Goal: Task Accomplishment & Management: Manage account settings

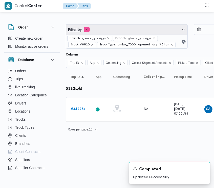
click at [129, 26] on span "Filter by 4" at bounding box center [126, 30] width 121 height 10
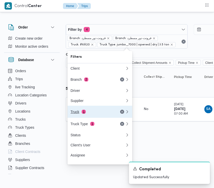
click at [96, 117] on div "Truck 1" at bounding box center [97, 112] width 61 height 12
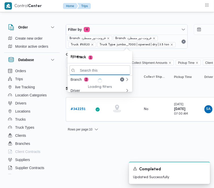
paste input "6827"
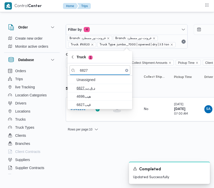
type input "6827"
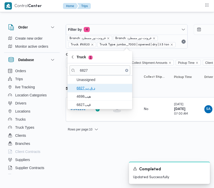
click at [82, 91] on span "د ق ب 6827" at bounding box center [103, 88] width 53 height 6
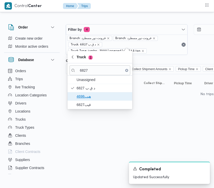
click at [83, 93] on span "هيب4698" at bounding box center [99, 96] width 61 height 8
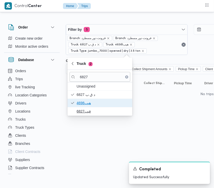
click at [89, 108] on div "Unassigned د ق ب 6827 هيب4698 قيب6827" at bounding box center [99, 98] width 65 height 33
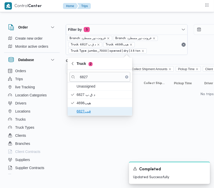
click at [89, 113] on span "قيب6827" at bounding box center [103, 111] width 53 height 6
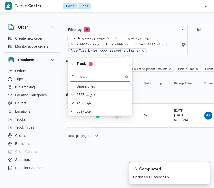
click at [79, 152] on html "Control Center Home Trips Order Create new order Monitor active orders Database…" at bounding box center [107, 94] width 214 height 188
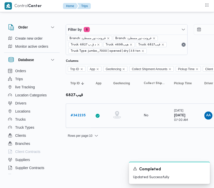
click at [76, 116] on b "# 342235" at bounding box center [77, 115] width 15 height 3
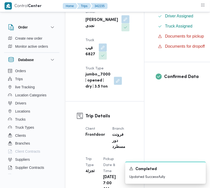
scroll to position [329, 0]
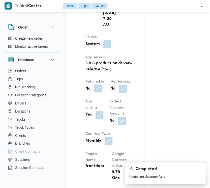
click at [99, 93] on button "button" at bounding box center [98, 89] width 8 height 8
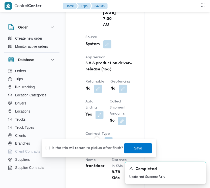
click at [94, 149] on label "Is the trip will return to pickup after finish?" at bounding box center [85, 149] width 78 height 6
checkbox input "true"
click at [138, 150] on span "Save" at bounding box center [138, 148] width 28 height 10
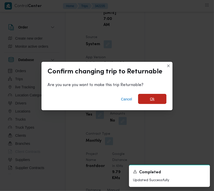
click at [155, 99] on span "Ok" at bounding box center [152, 99] width 28 height 10
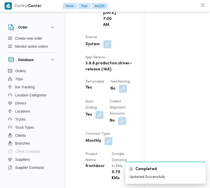
drag, startPoint x: 210, startPoint y: 59, endPoint x: 210, endPoint y: 69, distance: 10.4
click at [210, 69] on div "Assignees • Superadmin [EMAIL_ADDRESS][DOMAIN_NAME] Checklist Dropoffs details …" at bounding box center [205, 143] width 120 height 759
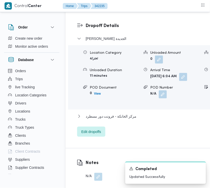
scroll to position [872, 0]
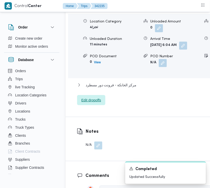
click at [97, 103] on span "Edit dropoffs" at bounding box center [92, 100] width 20 height 6
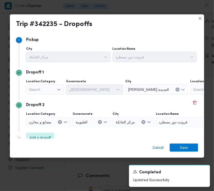
click at [51, 89] on div "Search" at bounding box center [45, 90] width 38 height 10
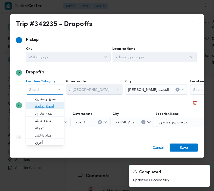
click at [57, 104] on span "أسواق خاصة" at bounding box center [48, 106] width 26 height 6
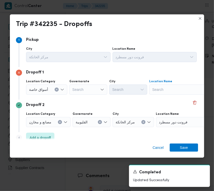
click at [182, 93] on div "Search" at bounding box center [180, 90] width 63 height 10
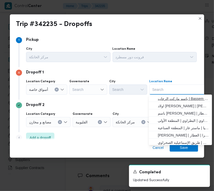
paste input "سعودي [PERSON_NAME]"
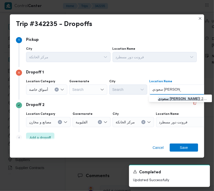
type input "سعودي [PERSON_NAME]"
click at [165, 100] on mark "سعودي [PERSON_NAME]" at bounding box center [178, 99] width 41 height 4
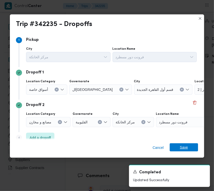
click at [185, 147] on span "Save" at bounding box center [184, 148] width 8 height 8
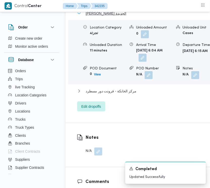
click at [102, 16] on span "[PERSON_NAME] الجديدة" at bounding box center [106, 13] width 41 height 6
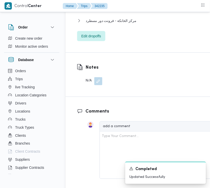
click at [102, 10] on span "قسم أول القاهرة الجديدة - سعودي سيلفر ستار" at bounding box center [120, 7] width 68 height 6
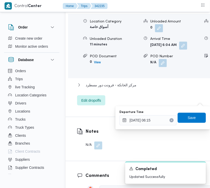
click at [170, 119] on button "Clear input" at bounding box center [172, 120] width 4 height 4
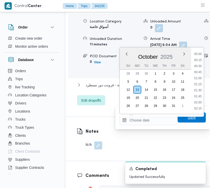
click at [178, 118] on span "Save" at bounding box center [192, 118] width 28 height 10
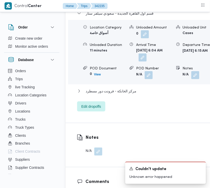
click at [147, 62] on button "button" at bounding box center [143, 58] width 8 height 8
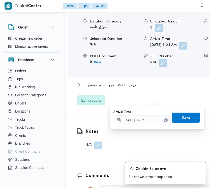
click at [165, 120] on icon "Clear input" at bounding box center [166, 121] width 2 height 2
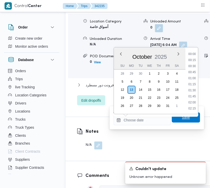
click at [182, 118] on span "Save" at bounding box center [186, 118] width 8 height 6
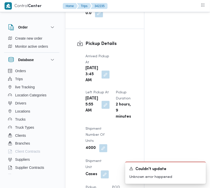
scroll to position [734, 0]
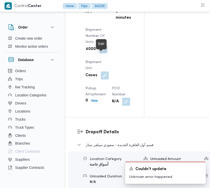
click at [102, 10] on button "button" at bounding box center [106, 6] width 8 height 8
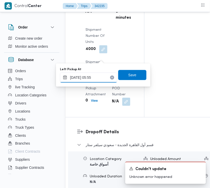
click at [98, 75] on input "[DATE] 05:55" at bounding box center [88, 78] width 57 height 10
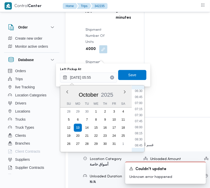
scroll to position [209, 0]
click at [140, 132] on li "10:15" at bounding box center [139, 131] width 12 height 5
type input "[DATE] 10:15"
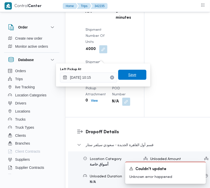
click at [129, 72] on span "Save" at bounding box center [133, 75] width 8 height 6
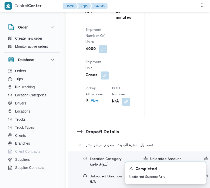
scroll to position [634, 0]
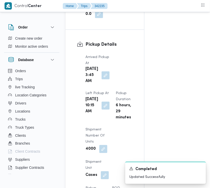
click at [107, 85] on div "[DATE] 3:45 AM" at bounding box center [97, 75] width 25 height 19
click at [104, 79] on button "button" at bounding box center [106, 75] width 8 height 8
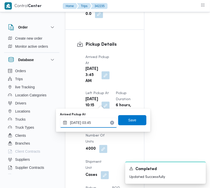
click at [101, 121] on input "[DATE] 03:45" at bounding box center [88, 123] width 57 height 10
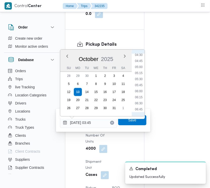
scroll to position [160, 0]
click at [139, 63] on ul "00:00 00:15 00:30 00:45 01:00 01:15 01:30 01:45 02:00 02:15 02:30 02:45 03:00 0…" at bounding box center [139, 83] width 12 height 59
click at [139, 66] on li "07:00" at bounding box center [139, 65] width 12 height 5
type input "[DATE] 07:00"
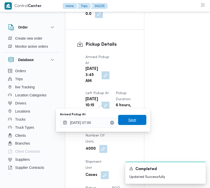
click at [135, 115] on div "Save" at bounding box center [132, 120] width 28 height 10
click at [133, 110] on div "You are in a dialog. To close this dialog, hit escape. Arrived Pickup At [DATE]…" at bounding box center [103, 120] width 95 height 23
click at [133, 111] on div "You are in a dialog. To close this dialog, hit escape. Arrived Pickup At [DATE]…" at bounding box center [103, 120] width 95 height 23
click at [134, 115] on div "Arrived Pickup At [DATE] 07:00 Save" at bounding box center [104, 120] width 88 height 16
click at [131, 122] on span "Save" at bounding box center [133, 120] width 8 height 6
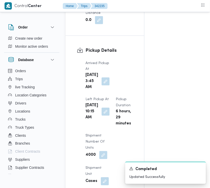
click at [128, 85] on div "Arrived Pickup At [DATE] 3:45 AM Left Pickup At [GEOGRAPHIC_DATA][DATE] 10:15 A…" at bounding box center [110, 136] width 54 height 158
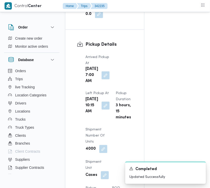
click at [107, 70] on div "Arrived Pickup At [DATE] 7:00 AM Left Pickup At [GEOGRAPHIC_DATA][DATE] 10:15 A…" at bounding box center [110, 130] width 54 height 158
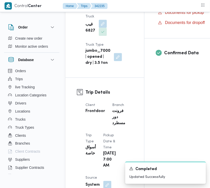
scroll to position [376, 0]
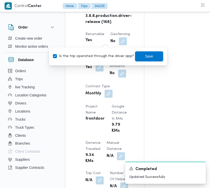
click at [133, 32] on div "Client Frontdoor Branch فرونت دور مسطرد Trip Type أسواق خاصة Pickup date & time…" at bounding box center [110, 95] width 54 height 368
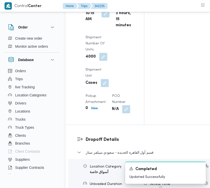
scroll to position [708, 0]
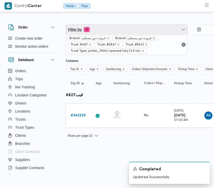
click at [121, 31] on span "Filter by 6" at bounding box center [126, 30] width 121 height 10
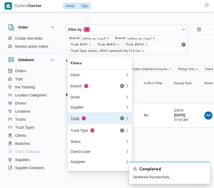
click at [96, 117] on button "Truck 3" at bounding box center [99, 118] width 65 height 12
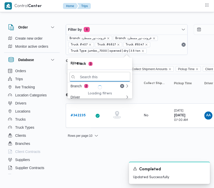
paste input "8159"
type input "8159"
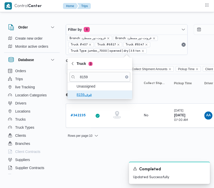
click at [95, 94] on span "قوف8159" at bounding box center [103, 95] width 53 height 6
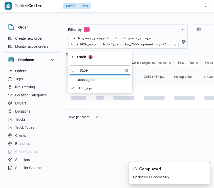
click at [94, 137] on html "Control Center Home Trips Order Create new order Monitor active orders Database…" at bounding box center [107, 94] width 214 height 188
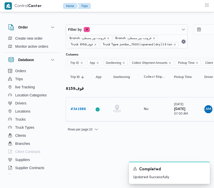
click at [80, 112] on link "# 341986" at bounding box center [77, 109] width 15 height 6
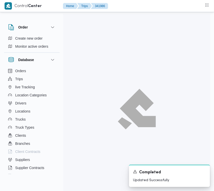
drag, startPoint x: 80, startPoint y: 112, endPoint x: 78, endPoint y: 110, distance: 2.7
click at [79, 111] on div at bounding box center [136, 109] width 147 height 191
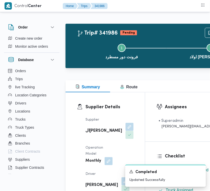
scroll to position [335, 0]
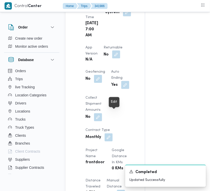
click at [118, 59] on button "button" at bounding box center [116, 55] width 8 height 8
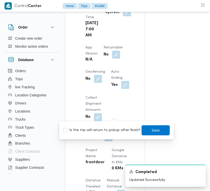
click at [117, 129] on label "Is the trip will return to pickup after finish?" at bounding box center [102, 131] width 78 height 6
checkbox input "true"
click at [150, 125] on div "Is the trip will return to pickup after finish? Save" at bounding box center [117, 130] width 108 height 11
click at [152, 129] on span "Save" at bounding box center [156, 130] width 8 height 6
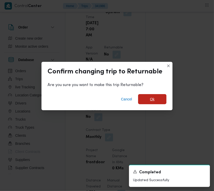
click at [150, 103] on span "Ok" at bounding box center [152, 99] width 28 height 10
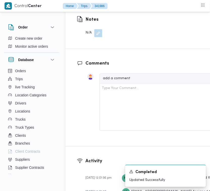
scroll to position [929, 0]
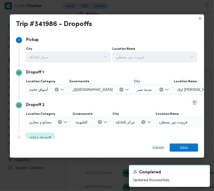
click at [159, 89] on button "Clear input" at bounding box center [161, 90] width 4 height 4
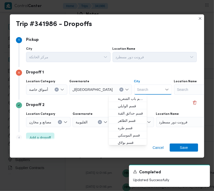
click at [174, 94] on div "Search" at bounding box center [205, 90] width 63 height 10
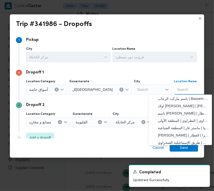
click at [174, 86] on div "Search Combo box. Selected. Combo box input. Search. Type some text or, to disp…" at bounding box center [205, 90] width 63 height 10
paste input "سعودي [PERSON_NAME]"
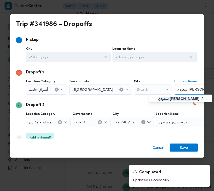
type input "سعودي [PERSON_NAME]"
click at [165, 100] on mark "سعودي [PERSON_NAME]" at bounding box center [178, 99] width 41 height 4
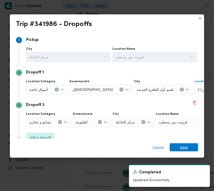
click at [188, 147] on span "Save" at bounding box center [184, 148] width 28 height 8
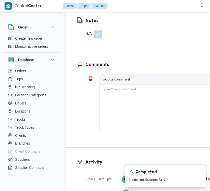
scroll to position [755, 0]
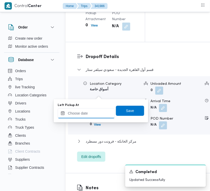
click at [102, 113] on input "Left Pickup At" at bounding box center [86, 113] width 57 height 10
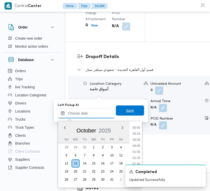
scroll to position [212, 0]
drag, startPoint x: 139, startPoint y: 151, endPoint x: 138, endPoint y: 146, distance: 5.2
click at [139, 151] on li "09:45" at bounding box center [137, 152] width 12 height 5
type input "[DATE] 09:45"
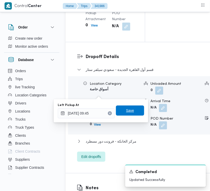
click at [133, 110] on span "Save" at bounding box center [130, 111] width 28 height 10
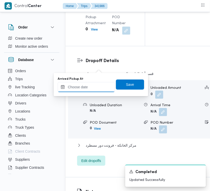
click at [99, 90] on input "Arrived Pickup At" at bounding box center [86, 87] width 57 height 10
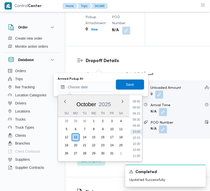
click at [143, 107] on div "Previous Month Next month [DATE] [DATE] Su Mo Tu We Th Fr Sa 28 29 30 1 2 3 4 5…" at bounding box center [100, 128] width 85 height 67
click at [143, 106] on div "Previous Month Next month [DATE] [DATE] Su Mo Tu We Th Fr Sa 28 29 30 1 2 3 4 5…" at bounding box center [100, 128] width 85 height 67
click at [139, 113] on ul "00:00 00:15 00:30 00:45 01:00 01:15 01:30 01:45 02:00 02:15 02:30 02:45 03:00 0…" at bounding box center [137, 128] width 12 height 59
click at [138, 108] on li "07:00" at bounding box center [137, 108] width 12 height 5
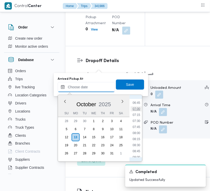
type input "[DATE] 07:00"
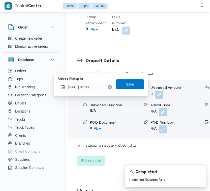
click at [129, 85] on span "Save" at bounding box center [130, 84] width 8 height 6
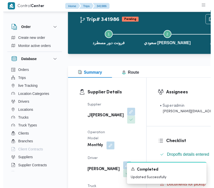
scroll to position [0, 0]
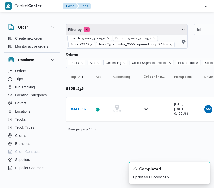
click at [114, 27] on span "Filter by 4" at bounding box center [126, 30] width 121 height 10
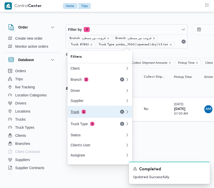
click at [96, 111] on div "Truck 1" at bounding box center [97, 112] width 61 height 12
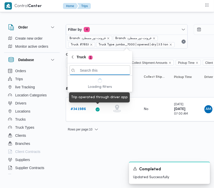
paste input "8162"
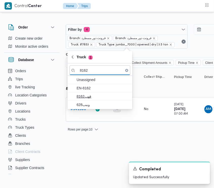
type input "8162"
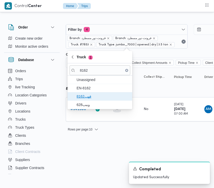
click at [91, 95] on span "قهب8162" at bounding box center [103, 96] width 53 height 6
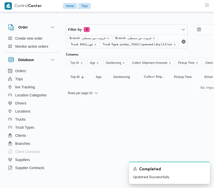
click at [92, 144] on html "Control Center Home Trips Order Create new order Monitor active orders Database…" at bounding box center [107, 94] width 214 height 188
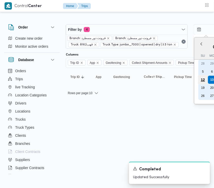
click at [203, 80] on div "12" at bounding box center [203, 80] width 10 height 10
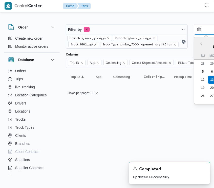
type input "[DATE]"
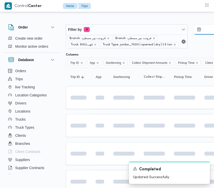
scroll to position [0, 33]
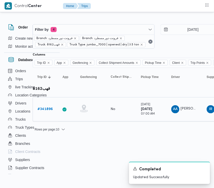
click at [36, 109] on div "# 341896" at bounding box center [45, 109] width 20 height 10
click at [42, 109] on b "# 341896" at bounding box center [44, 109] width 15 height 3
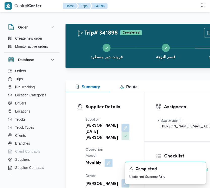
scroll to position [1241, 0]
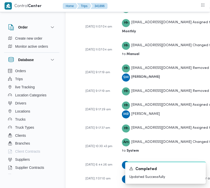
copy b "قبا3981"
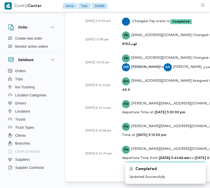
scroll to position [1577, 0]
click at [164, 63] on span "AA [PERSON_NAME] نجدى" at bounding box center [187, 67] width 47 height 9
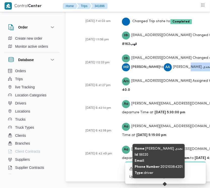
click at [164, 63] on span "AA [PERSON_NAME] نجدى" at bounding box center [187, 67] width 47 height 9
copy span "[PERSON_NAME] نجدى"
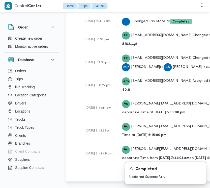
drag, startPoint x: 134, startPoint y: 19, endPoint x: 136, endPoint y: 23, distance: 3.8
click at [134, 31] on div "Hh [EMAIL_ADDRESS][DOMAIN_NAME] Changed truck from قنو1329 to قهب8162" at bounding box center [187, 40] width 131 height 18
copy b "قنو1329"
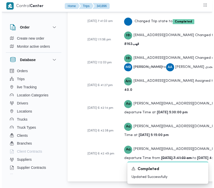
scroll to position [0, 33]
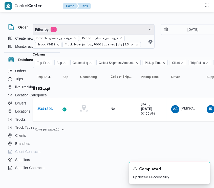
click at [106, 26] on span "Filter by 4" at bounding box center [93, 30] width 121 height 10
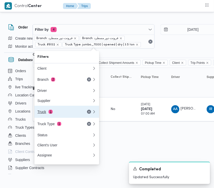
click at [47, 114] on div "Truck 1" at bounding box center [58, 112] width 42 height 4
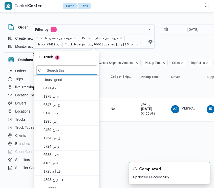
paste input "قنو1329"
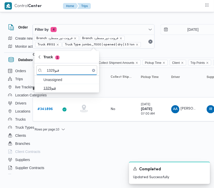
type input "قنو1329"
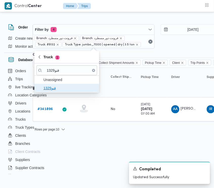
click at [52, 89] on span "قنو1329" at bounding box center [69, 88] width 53 height 6
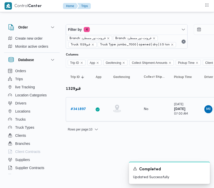
click at [82, 108] on b "# 341897" at bounding box center [77, 109] width 15 height 3
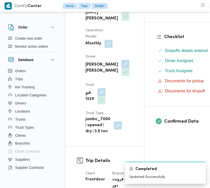
scroll to position [131, 0]
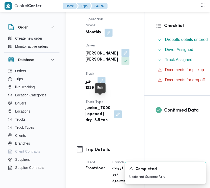
click at [102, 85] on button "button" at bounding box center [102, 81] width 8 height 8
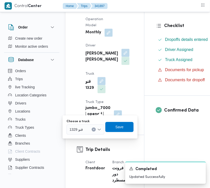
click at [82, 128] on span "قنو 1329" at bounding box center [76, 130] width 13 height 6
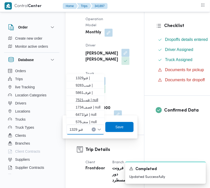
paste input "8162"
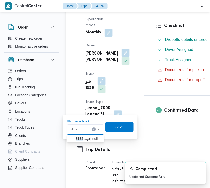
type input "8162"
click at [72, 137] on icon "button" at bounding box center [72, 139] width 4 height 4
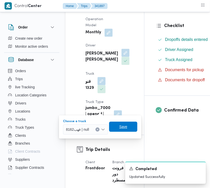
click at [120, 124] on span "Save" at bounding box center [124, 127] width 8 height 6
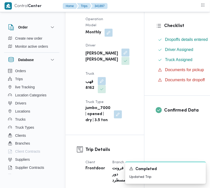
click at [122, 57] on button "button" at bounding box center [126, 53] width 8 height 8
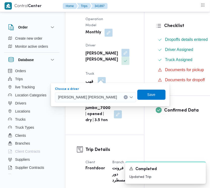
click at [84, 99] on span "[PERSON_NAME] [PERSON_NAME]" at bounding box center [87, 97] width 59 height 6
paste input "[PERSON_NAME] نجدى"
click at [120, 99] on input "[PERSON_NAME] نجدى" at bounding box center [120, 97] width 1 height 6
paste input "بدالله [PERSON_NAME] نجدى"
click at [120, 97] on input "[PERSON_NAME] [PERSON_NAME] نجدىاحمد [PERSON_NAME]" at bounding box center [120, 97] width 1 height 6
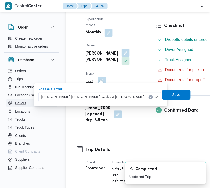
paste input "[PERSON_NAME] نجدى"
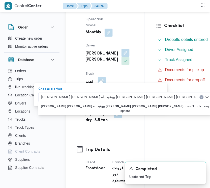
click at [138, 97] on input "[PERSON_NAME] [PERSON_NAME] بيوعبدالله [PERSON_NAME] [PERSON_NAME] [PERSON_NAME]" at bounding box center [118, 97] width 155 height 6
paste input
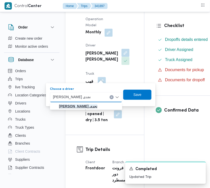
type input "[PERSON_NAME] نجدى"
click at [96, 105] on mark "[PERSON_NAME] نجدى" at bounding box center [78, 107] width 38 height 4
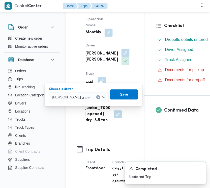
click at [128, 96] on span "Save" at bounding box center [124, 95] width 8 height 6
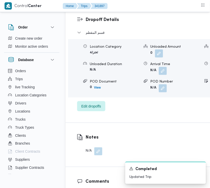
scroll to position [890, 0]
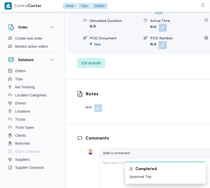
click at [75, 80] on div "Dropoff Details قسم المقطم Location Category تجزئة Unloaded Amount 0 Unloaded U…" at bounding box center [165, 21] width 199 height 118
click at [92, 68] on span "Edit dropoffs" at bounding box center [91, 63] width 28 height 10
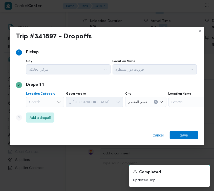
click at [47, 101] on div "Search" at bounding box center [45, 102] width 38 height 10
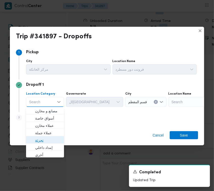
click at [51, 139] on span "تجزئة" at bounding box center [48, 140] width 26 height 6
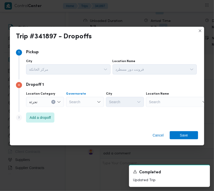
click at [87, 102] on div "Search" at bounding box center [85, 102] width 38 height 10
paste input "[GEOGRAPHIC_DATA]"
type input "[GEOGRAPHIC_DATA]"
click at [93, 111] on span "ال[GEOGRAPHIC_DATA]" at bounding box center [88, 111] width 26 height 6
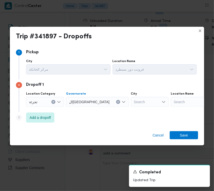
click at [133, 101] on div "Search" at bounding box center [150, 102] width 38 height 10
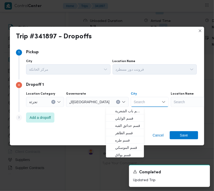
paste input "[GEOGRAPHIC_DATA]"
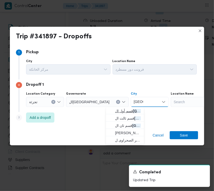
type input "[GEOGRAPHIC_DATA]"
click at [116, 111] on span "قسم أول ال قاهرة الجديدة" at bounding box center [128, 111] width 26 height 6
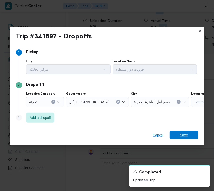
click at [186, 138] on span "Save" at bounding box center [184, 135] width 8 height 8
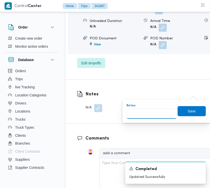
click at [147, 119] on input "Notes" at bounding box center [152, 114] width 50 height 10
paste input "تجمع"
type input "تجمع"
click at [191, 110] on span "Save" at bounding box center [192, 111] width 8 height 6
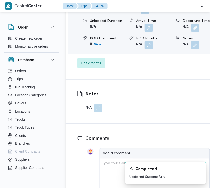
click at [209, 12] on form "Cases" at bounding box center [201, 9] width 36 height 6
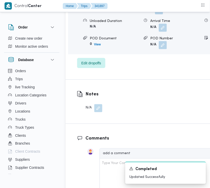
scroll to position [725, 0]
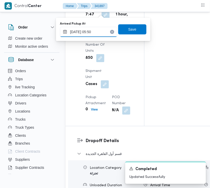
click at [100, 32] on input "[DATE] 05:50" at bounding box center [88, 32] width 57 height 10
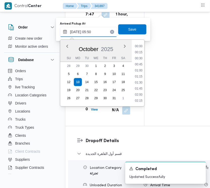
scroll to position [109, 0]
click at [143, 100] on li "06:45" at bounding box center [139, 101] width 12 height 5
type input "[DATE] 06:45"
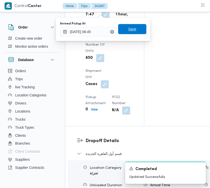
click at [129, 28] on span "Save" at bounding box center [133, 29] width 8 height 6
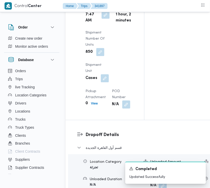
click at [129, 28] on div "Arrived Pickup At [DATE] 6:45 AM Left Pickup At [GEOGRAPHIC_DATA][DATE] 7:47 AM…" at bounding box center [110, 36] width 54 height 152
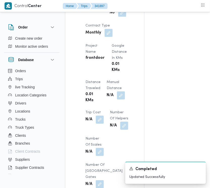
scroll to position [435, 0]
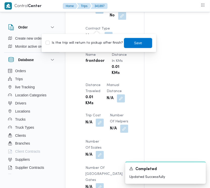
click at [98, 41] on label "Is the trip will return to pickup after finish?" at bounding box center [85, 43] width 78 height 6
checkbox input "true"
click at [134, 40] on span "Save" at bounding box center [138, 43] width 8 height 6
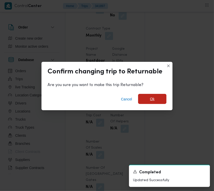
click at [150, 103] on span "Ok" at bounding box center [152, 99] width 28 height 10
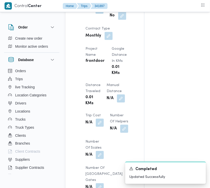
click at [162, 67] on div "Assignees • Superadmin [EMAIL_ADDRESS][DOMAIN_NAME] Checklist Dropoffs details …" at bounding box center [205, 34] width 120 height 753
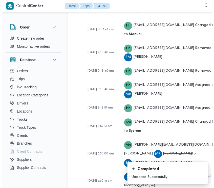
scroll to position [0, 0]
